Goal: Transaction & Acquisition: Book appointment/travel/reservation

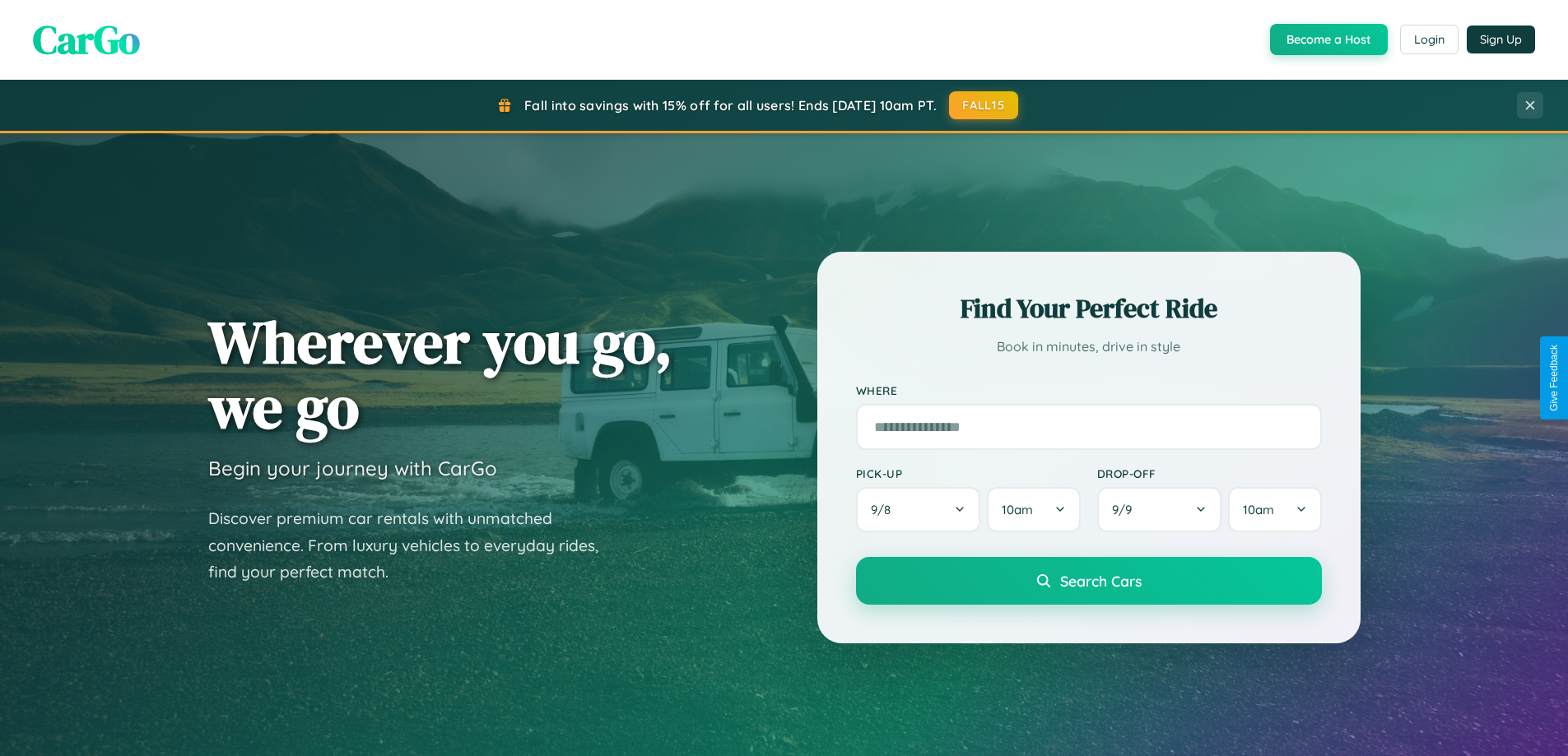
scroll to position [709, 0]
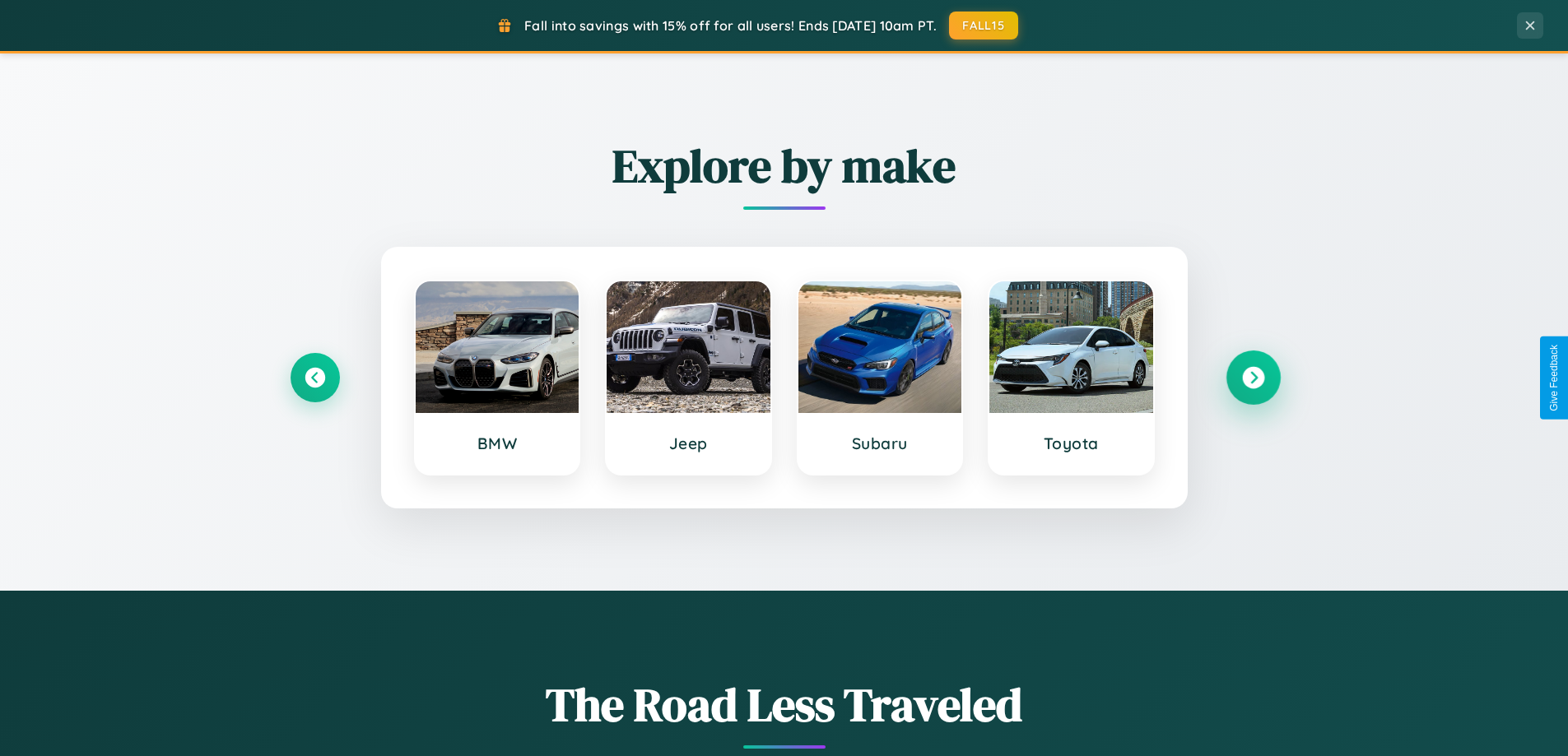
click at [1252, 378] on icon at bounding box center [1253, 378] width 22 height 22
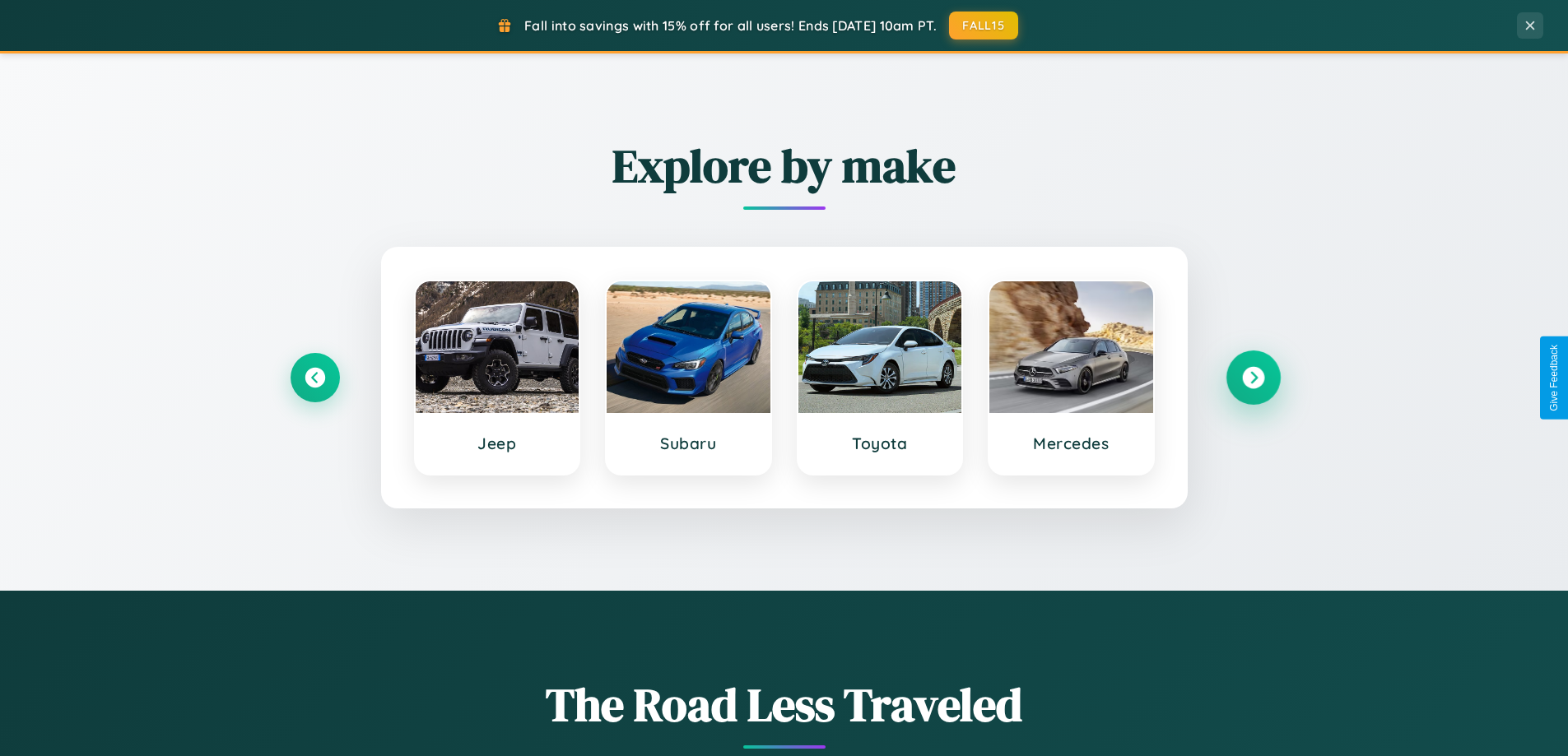
click at [1252, 378] on icon at bounding box center [1253, 378] width 22 height 22
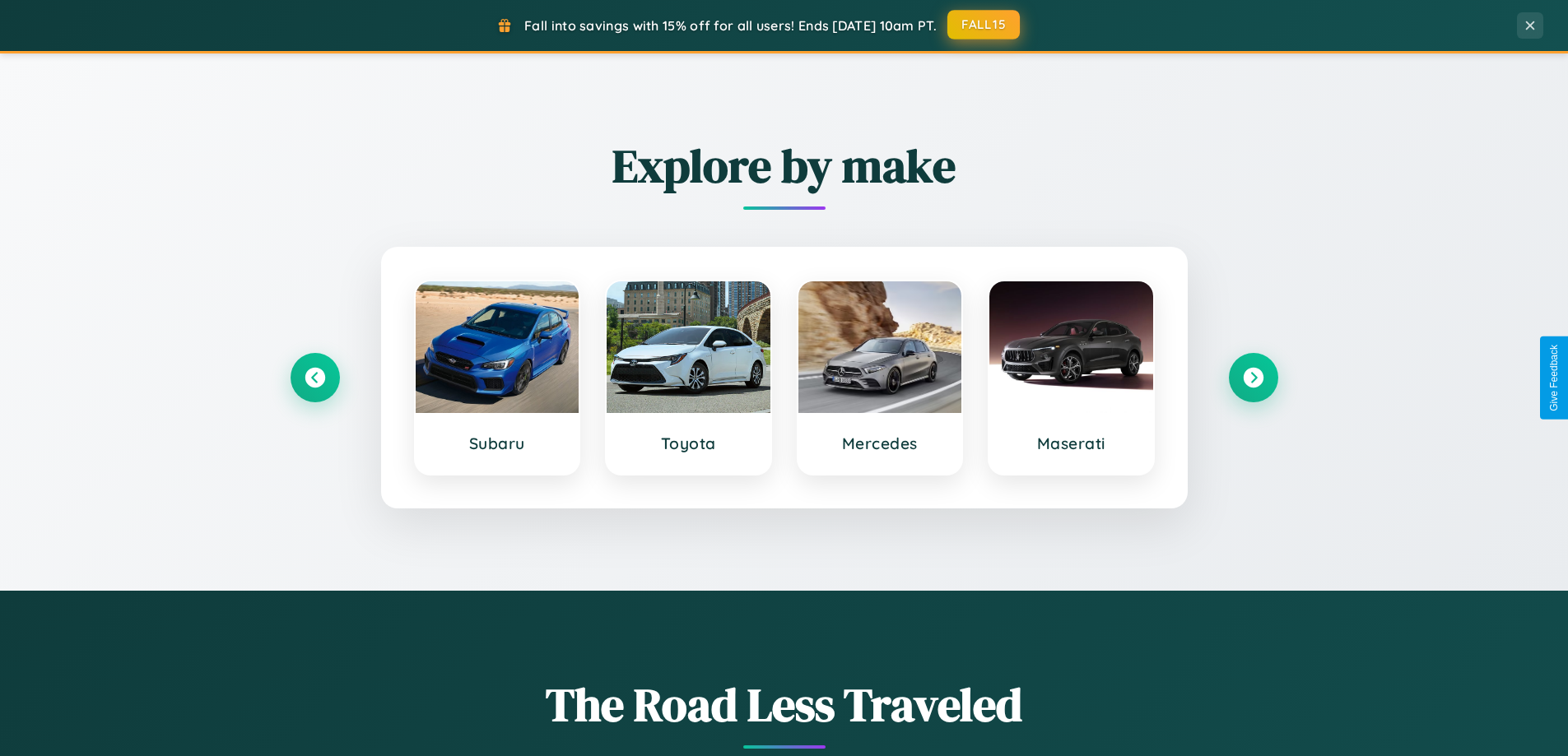
click at [984, 25] on button "FALL15" at bounding box center [983, 25] width 72 height 30
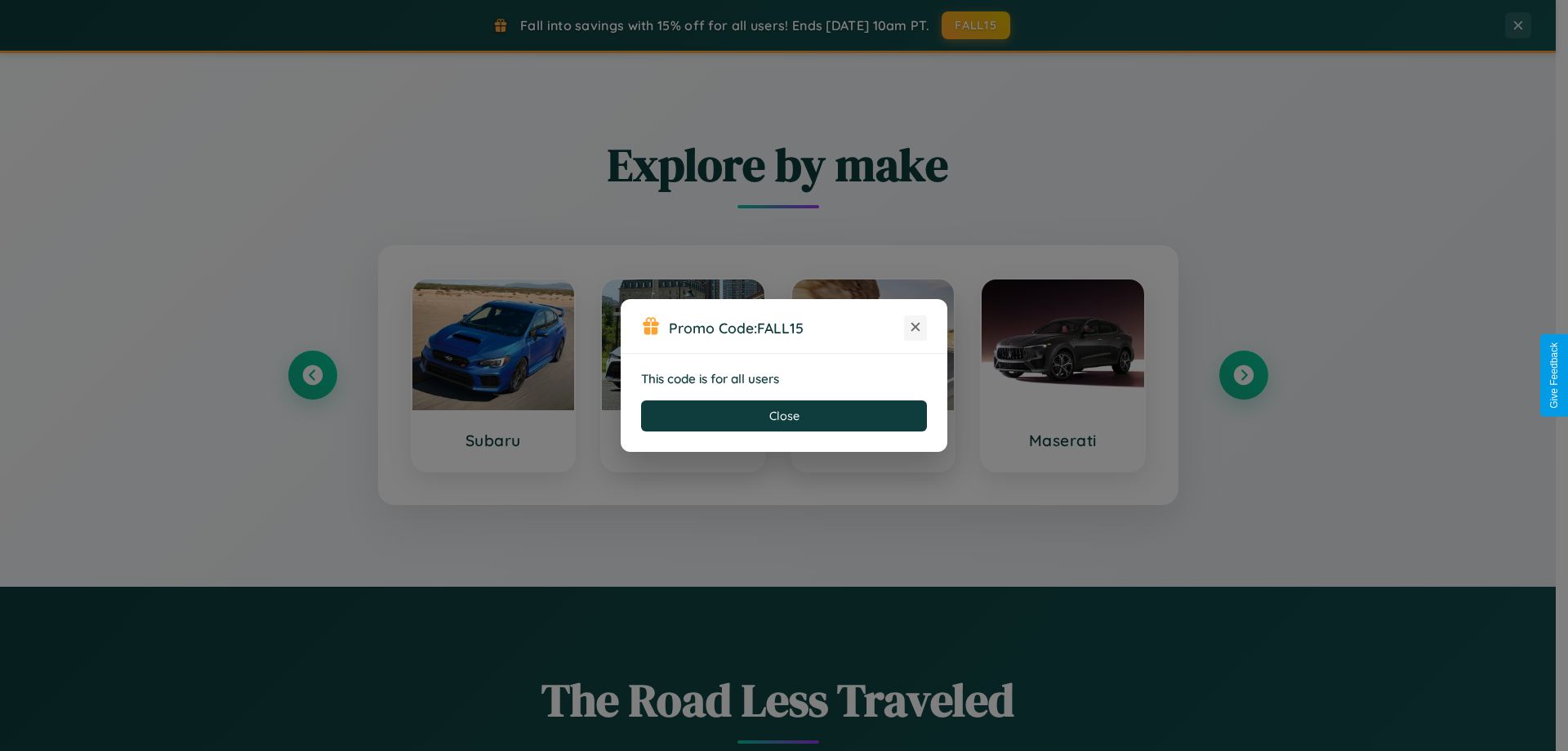
click at [916, 327] on icon at bounding box center [916, 327] width 16 height 17
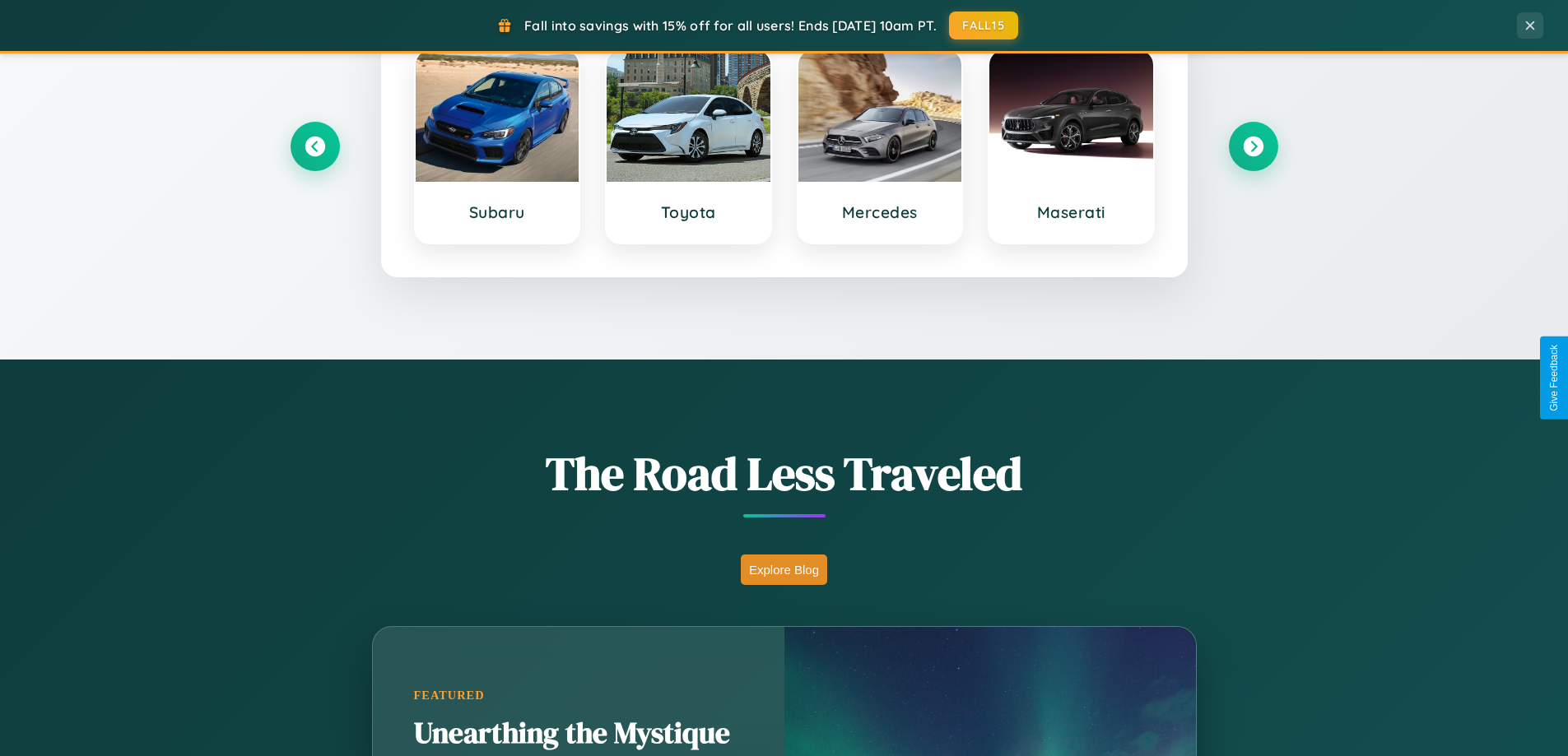
scroll to position [3165, 0]
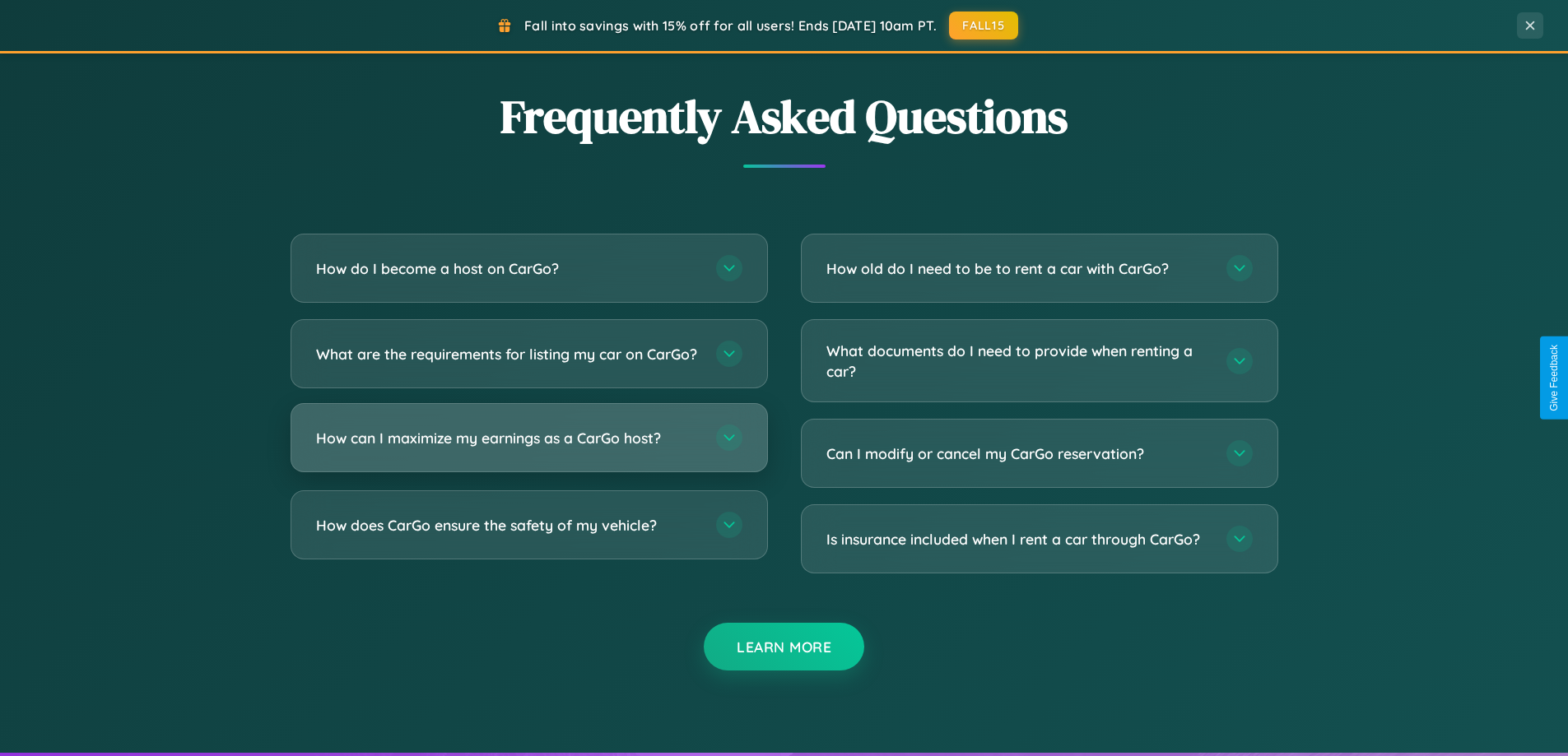
click at [528, 449] on h3 "How can I maximize my earnings as a CarGo host?" at bounding box center [507, 438] width 383 height 20
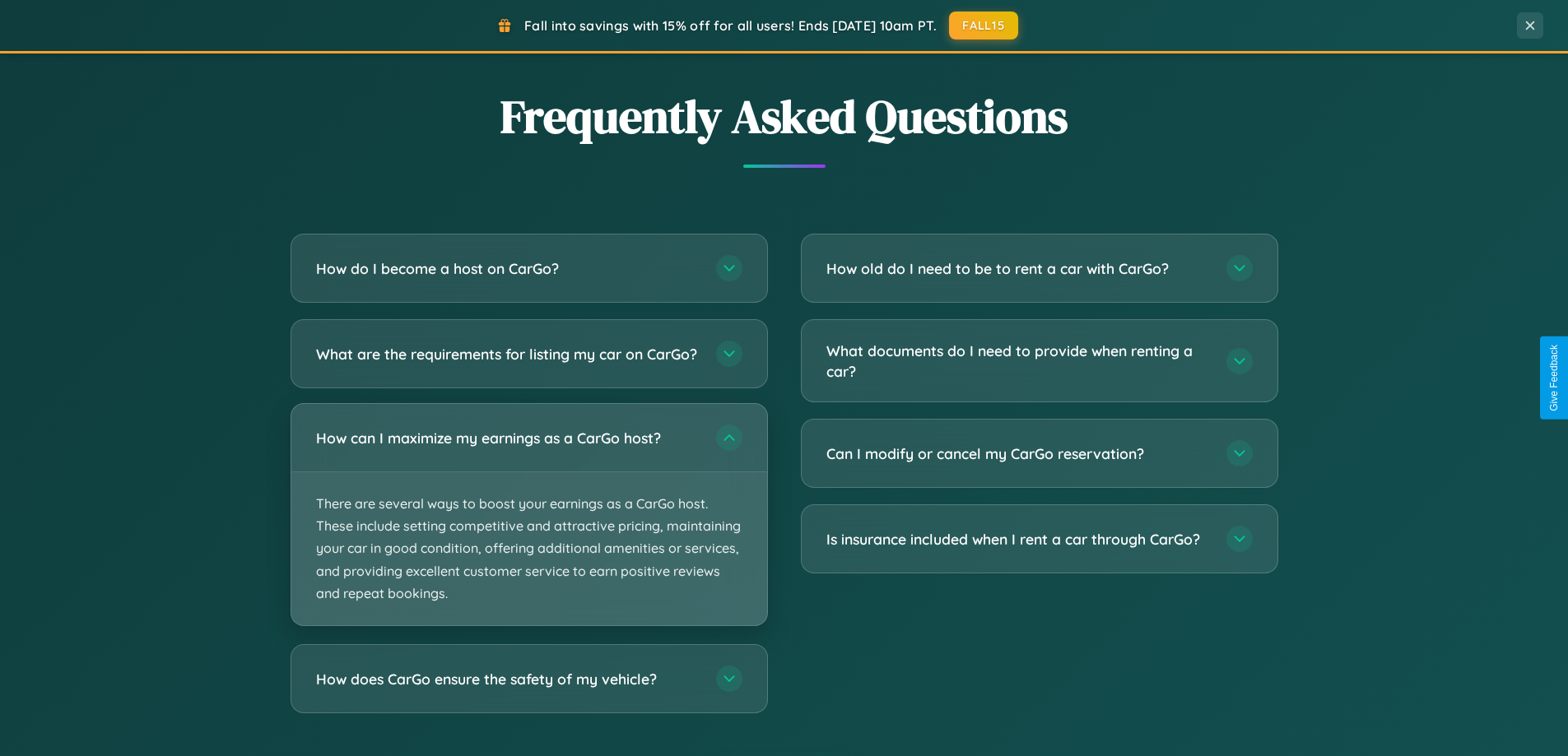
click at [528, 528] on p "There are several ways to boost your earnings as a CarGo host. These include se…" at bounding box center [528, 549] width 476 height 153
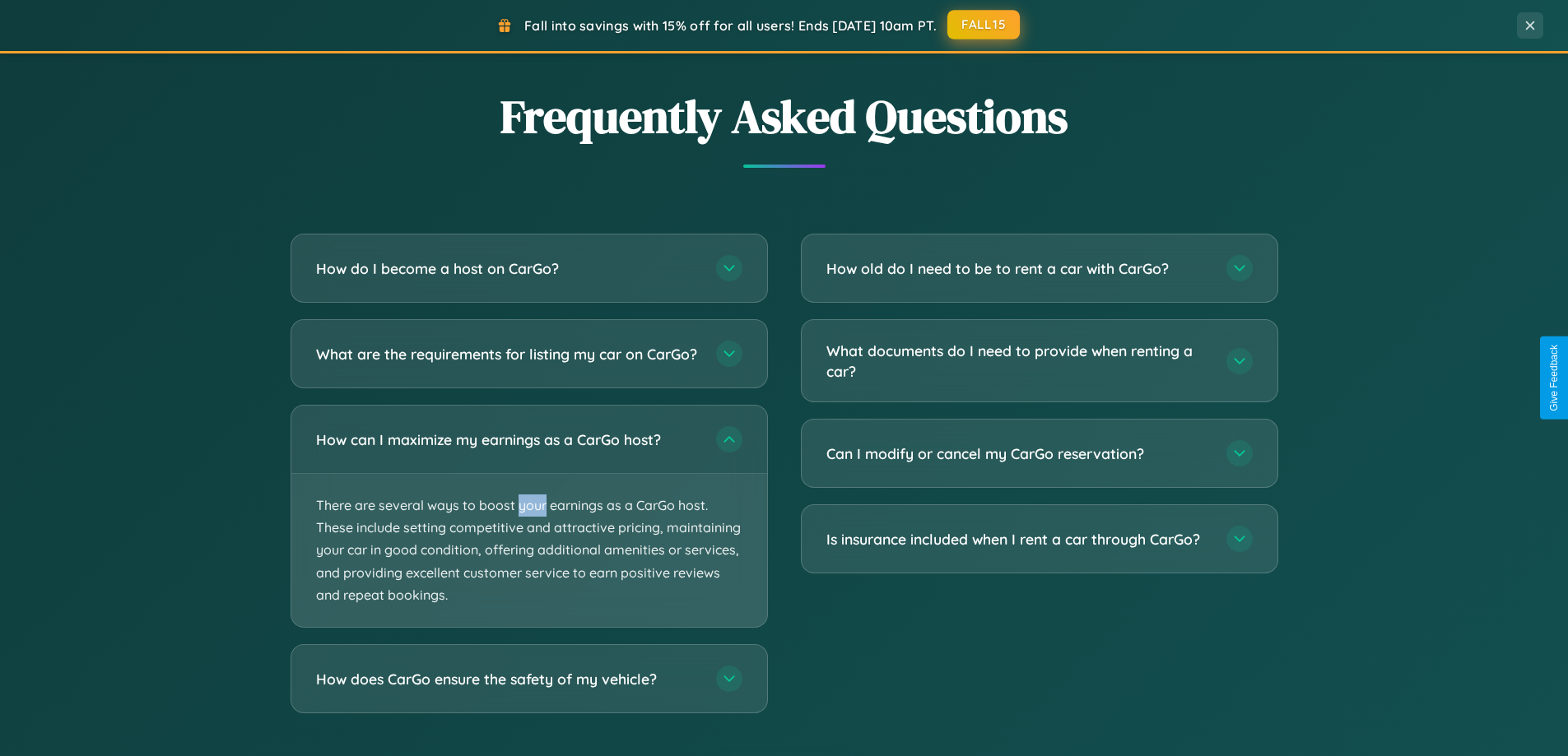
click at [984, 26] on button "FALL15" at bounding box center [983, 25] width 72 height 30
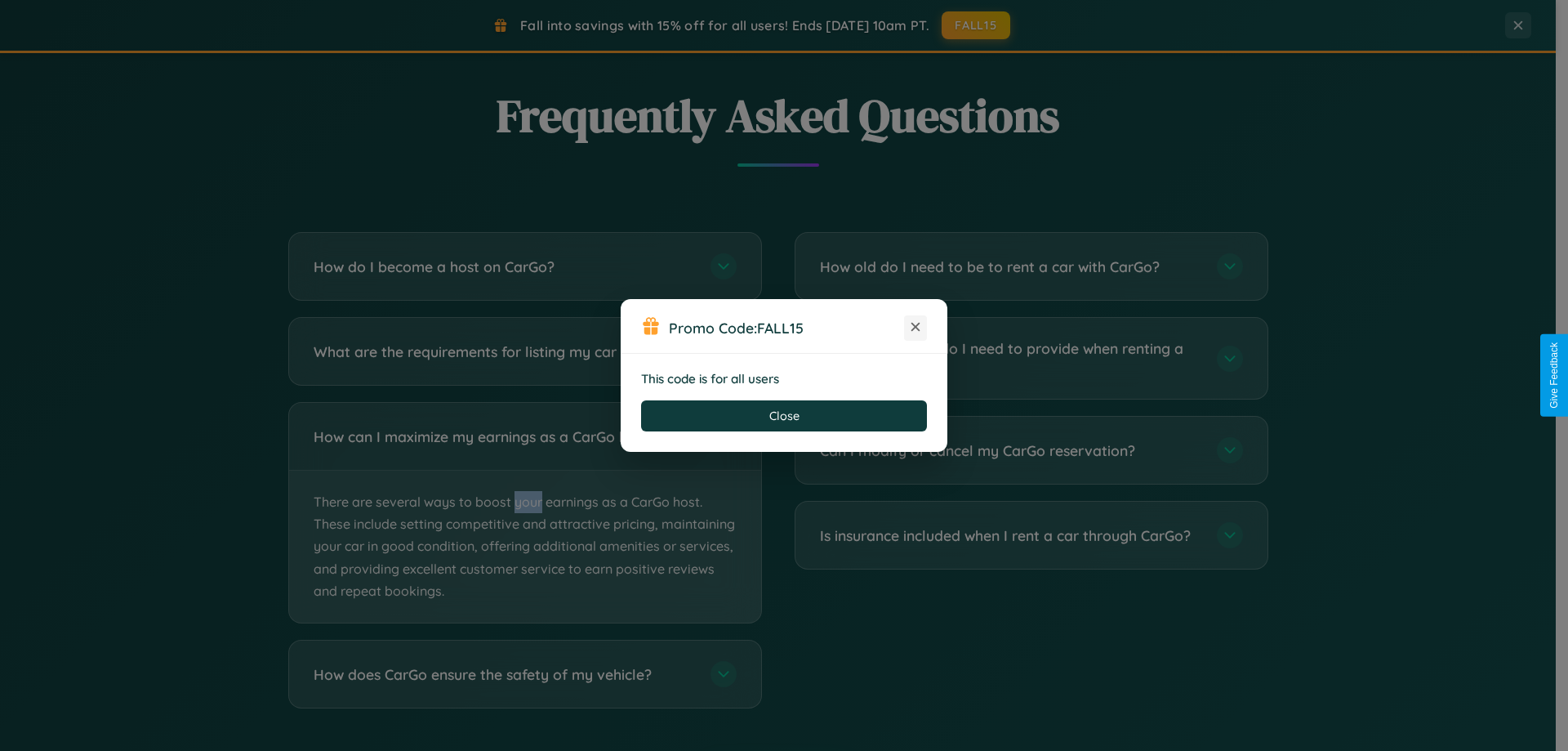
click at [916, 327] on icon at bounding box center [916, 327] width 16 height 17
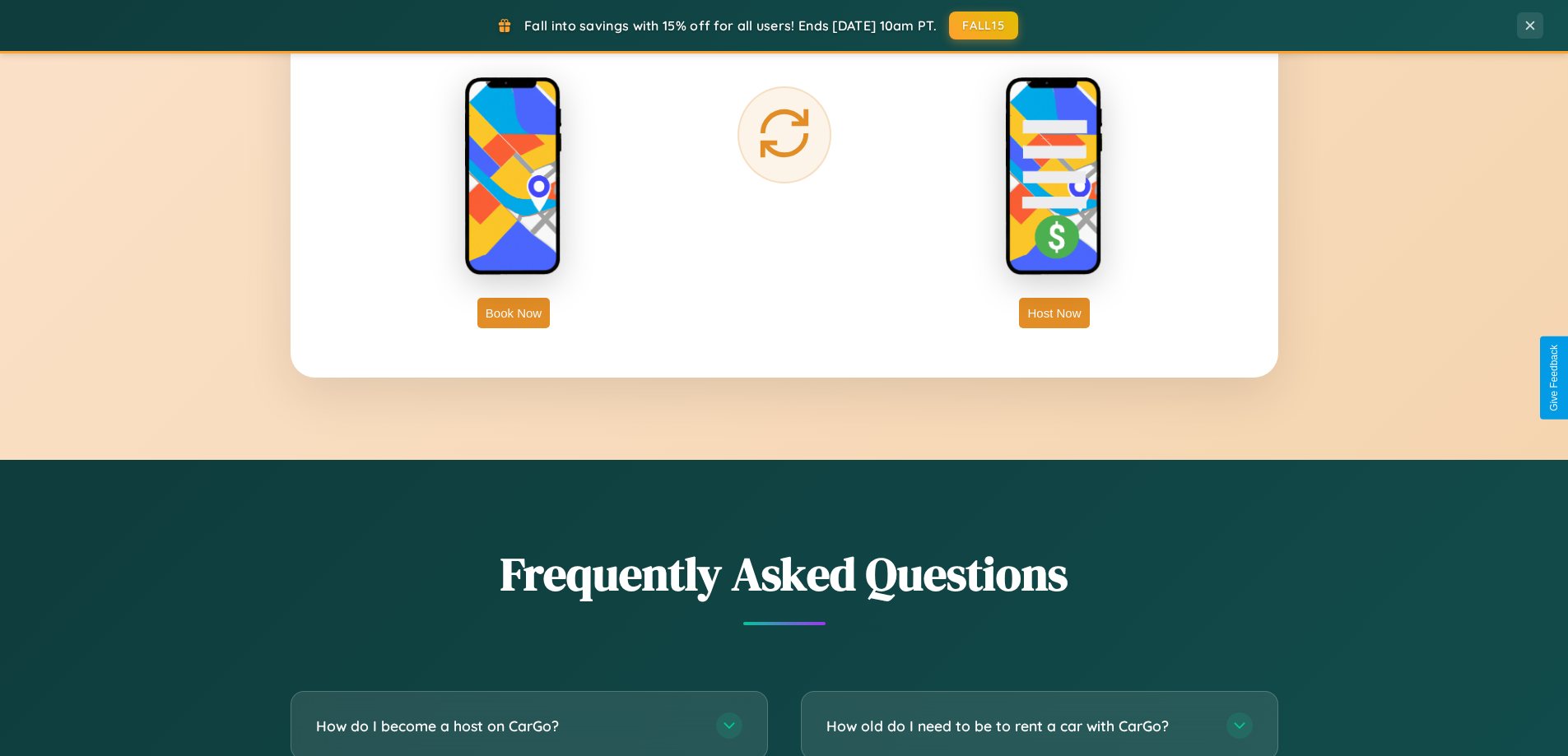
scroll to position [2644, 0]
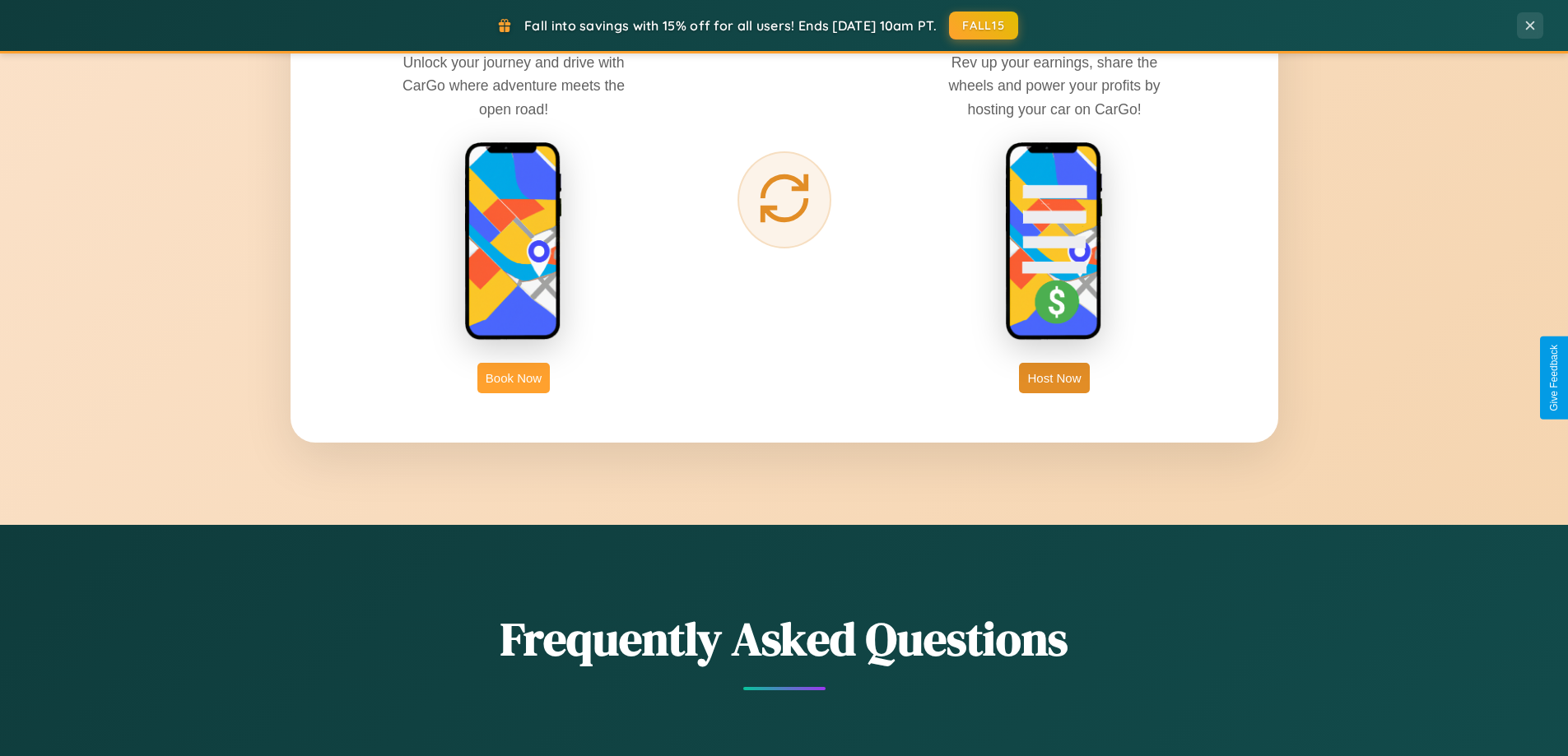
click at [513, 378] on button "Book Now" at bounding box center [513, 378] width 72 height 30
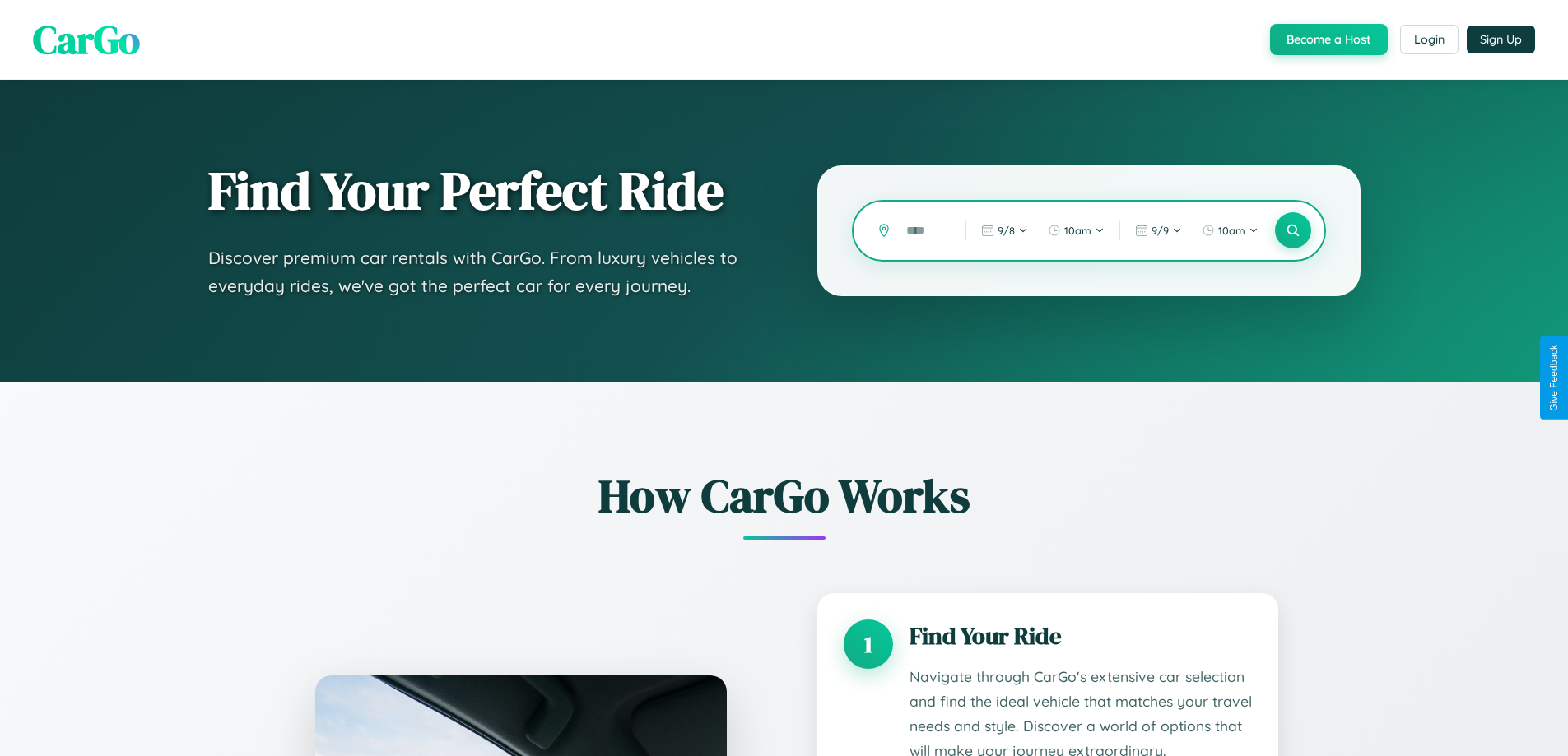
click at [923, 231] on input "text" at bounding box center [923, 230] width 51 height 29
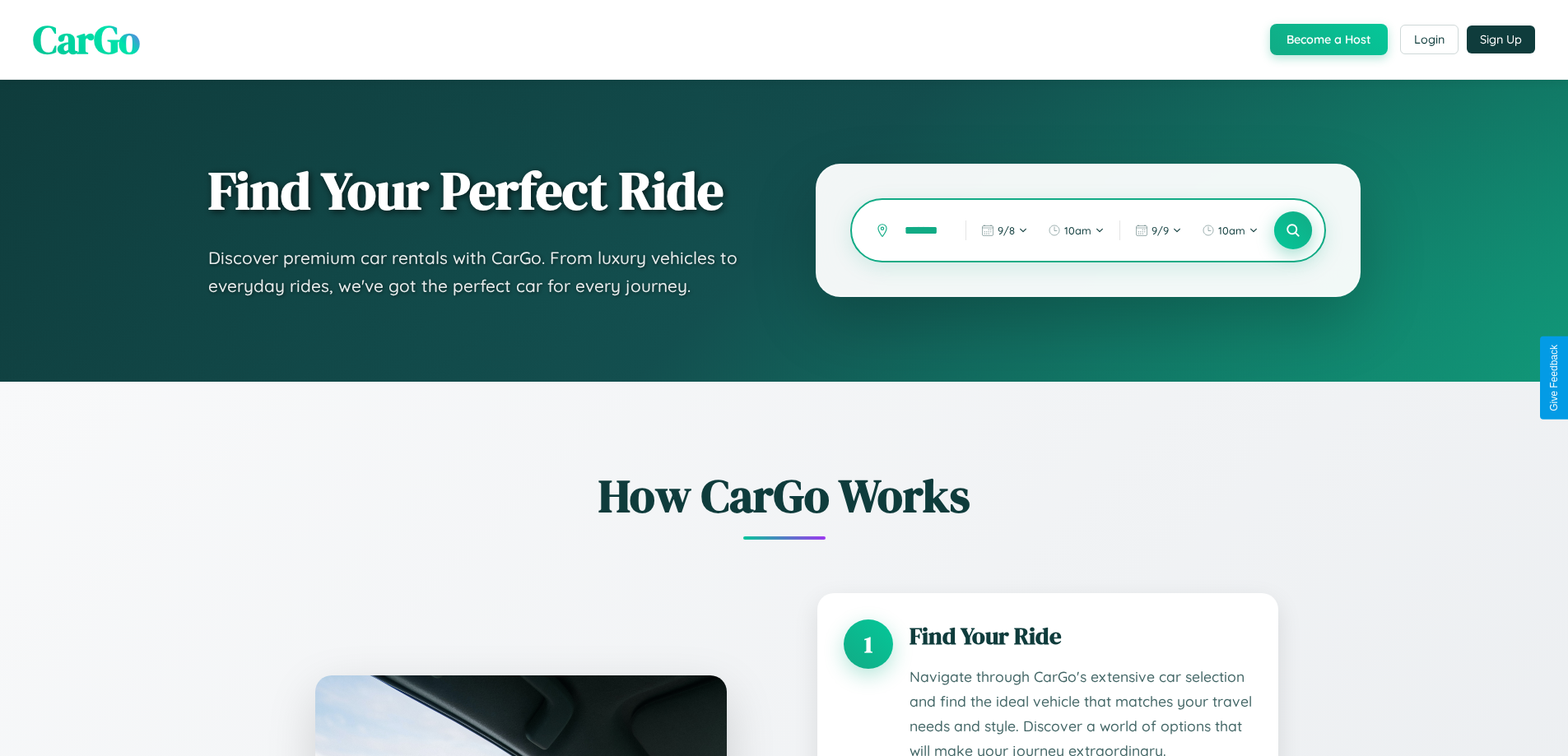
type input "*******"
click at [1292, 231] on icon at bounding box center [1292, 231] width 16 height 16
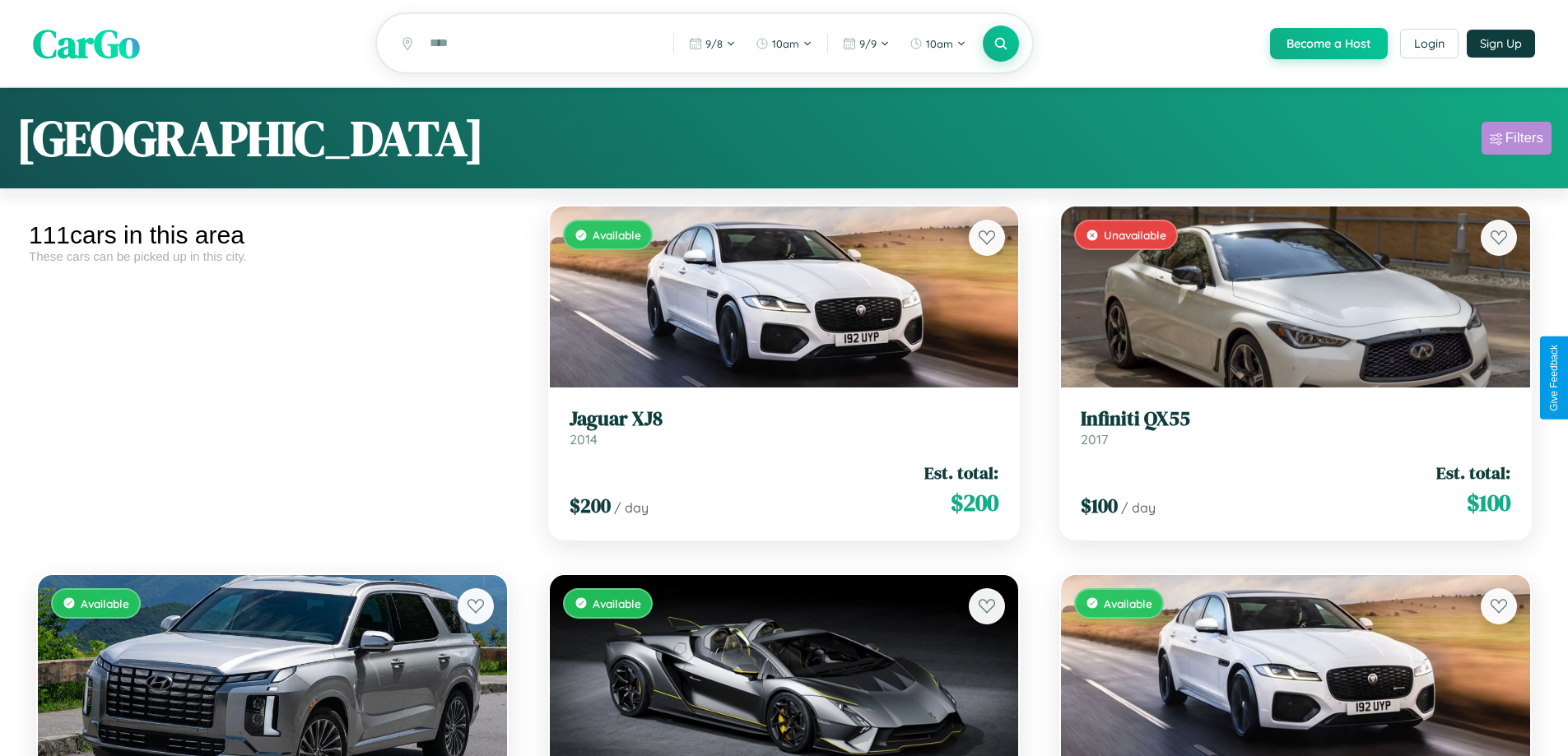
click at [1516, 140] on div "Filters" at bounding box center [1524, 138] width 38 height 17
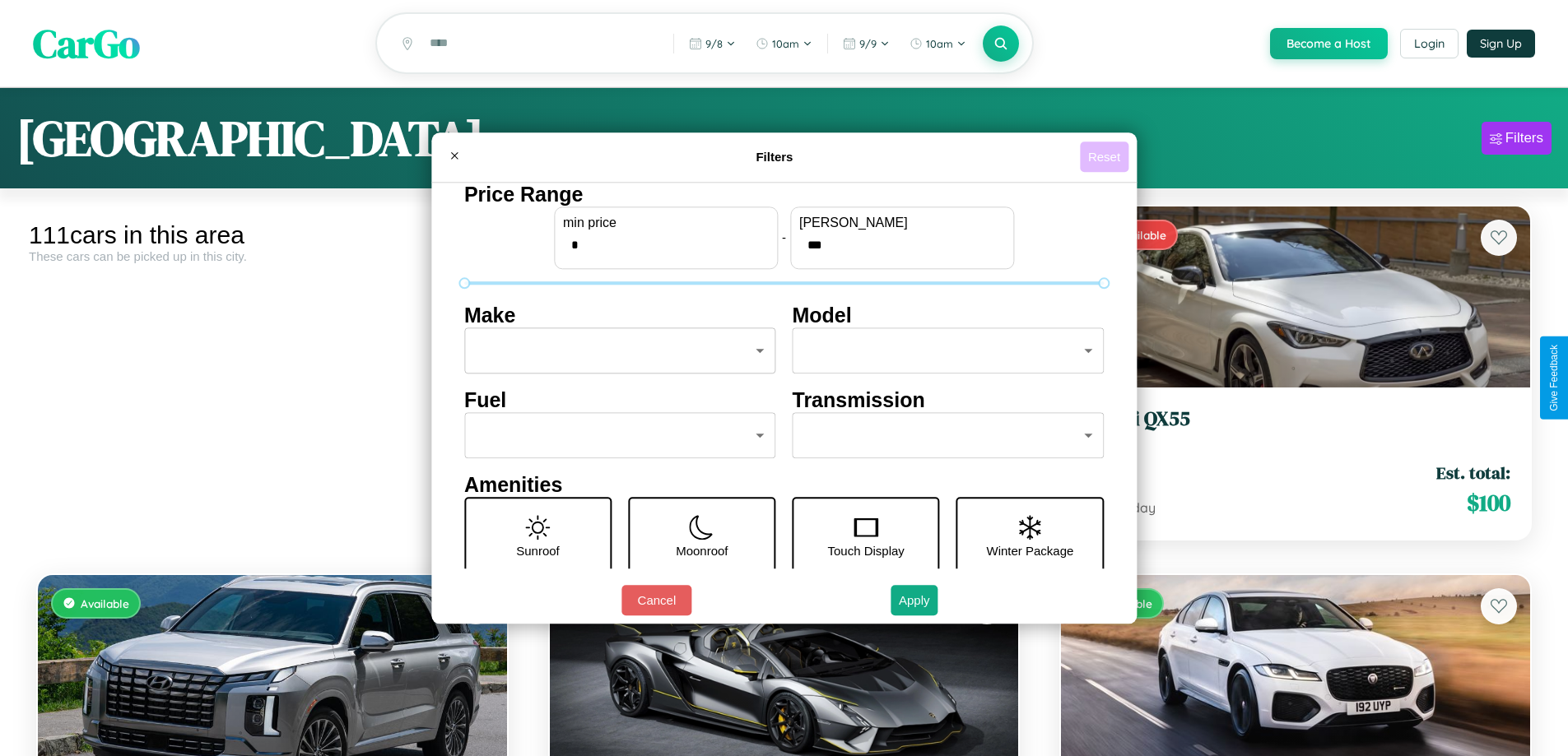
click at [1106, 156] on button "Reset" at bounding box center [1104, 156] width 49 height 30
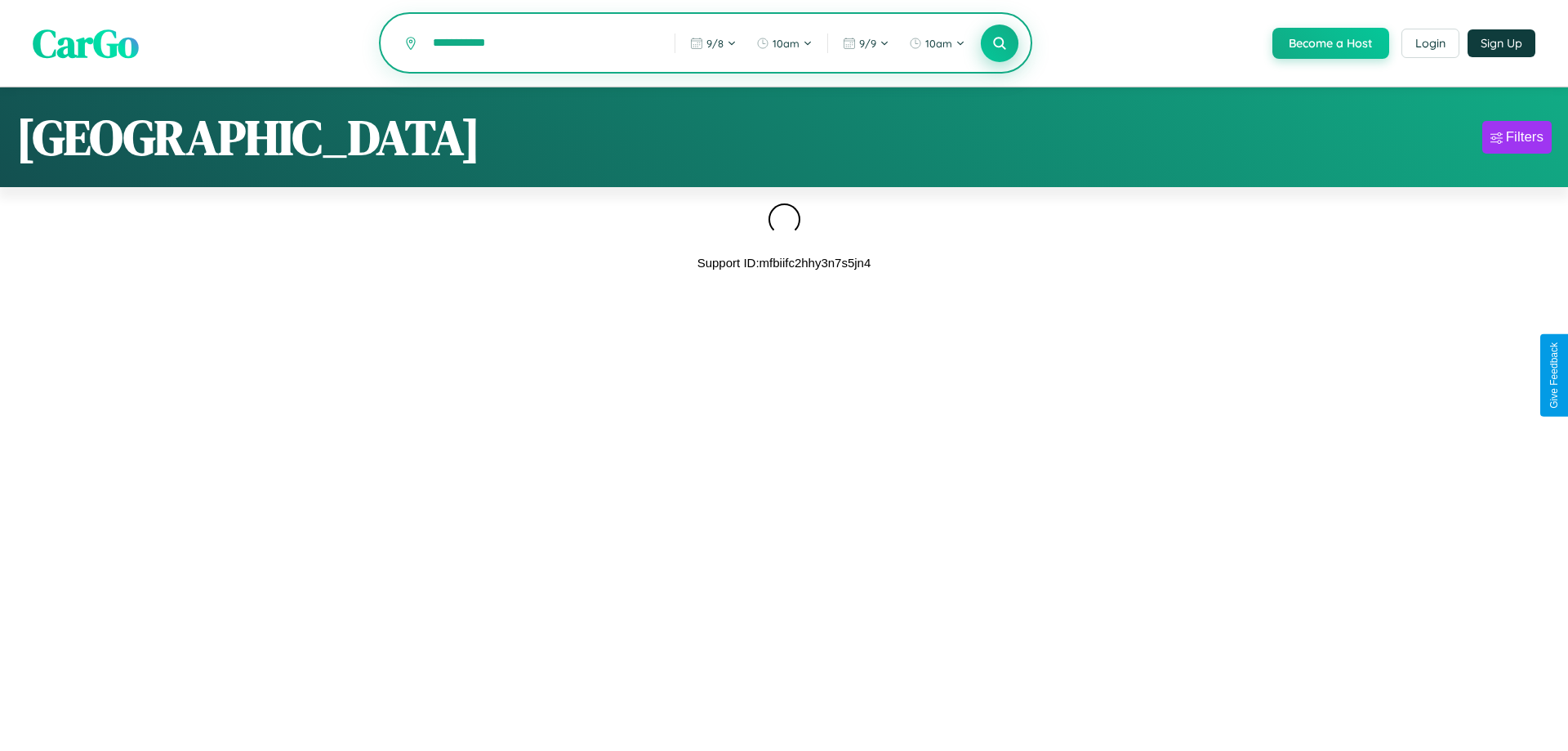
type input "**********"
click at [998, 44] on icon at bounding box center [999, 42] width 16 height 16
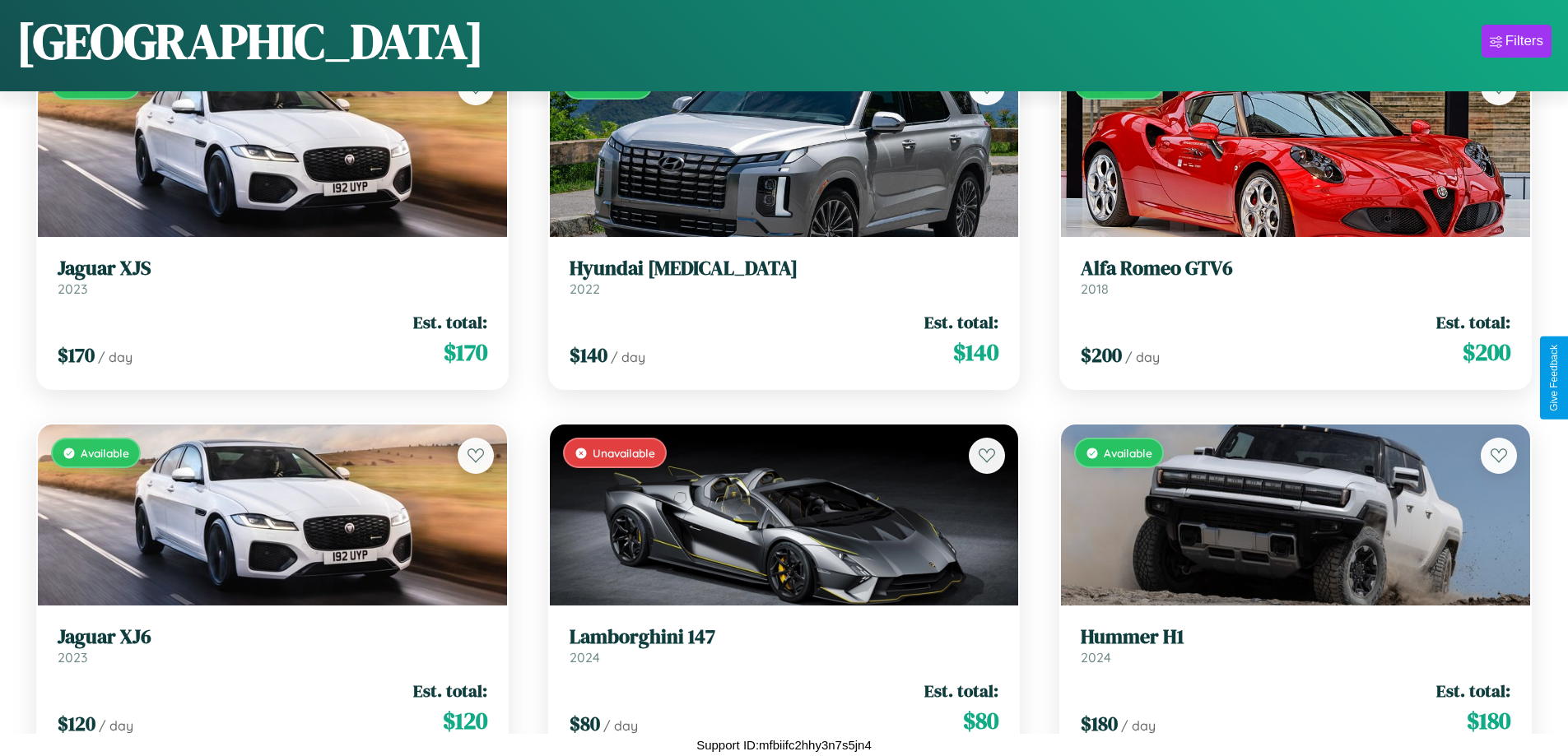
scroll to position [11283, 0]
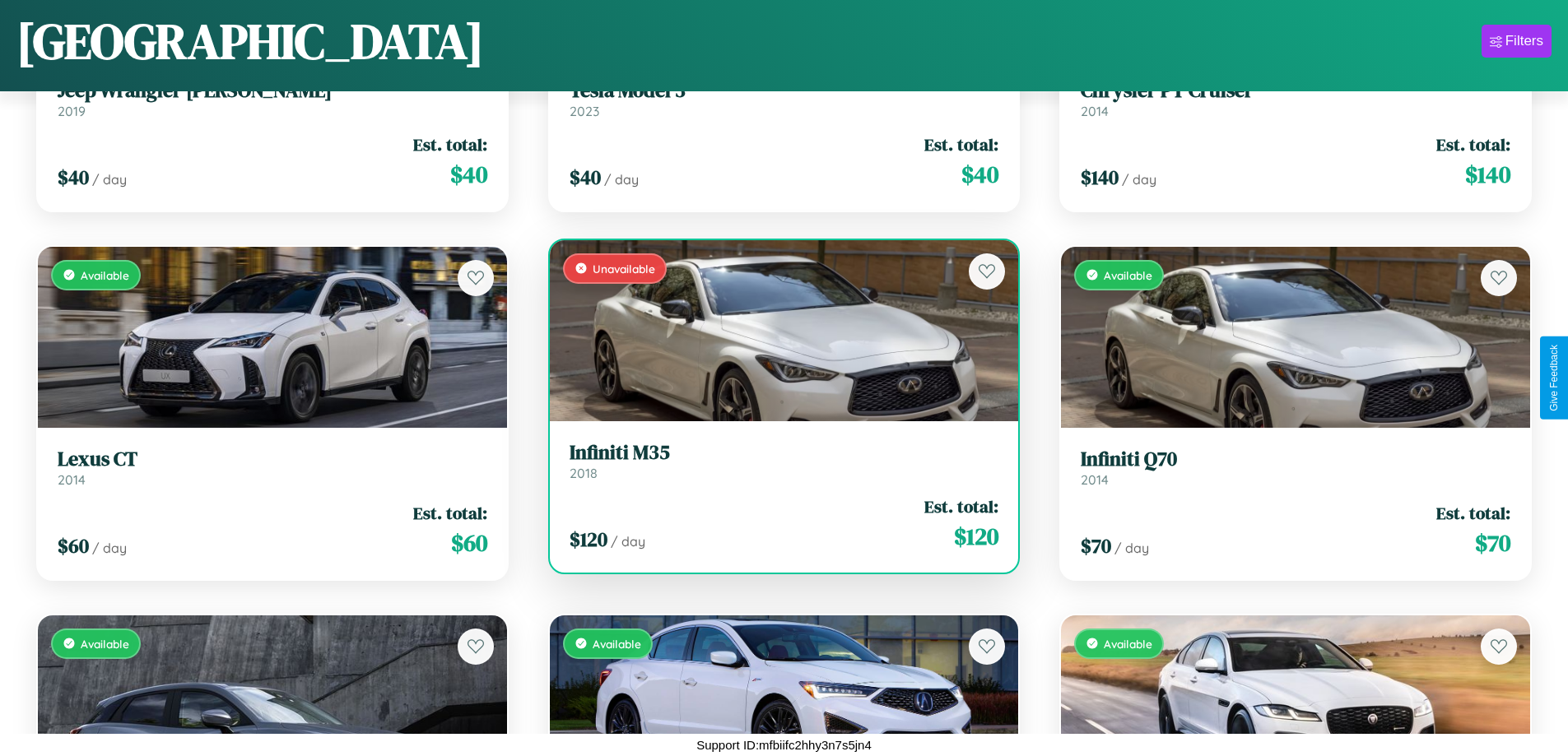
click at [777, 465] on link "Infiniti M35 2018" at bounding box center [784, 462] width 429 height 41
